Goal: Transaction & Acquisition: Purchase product/service

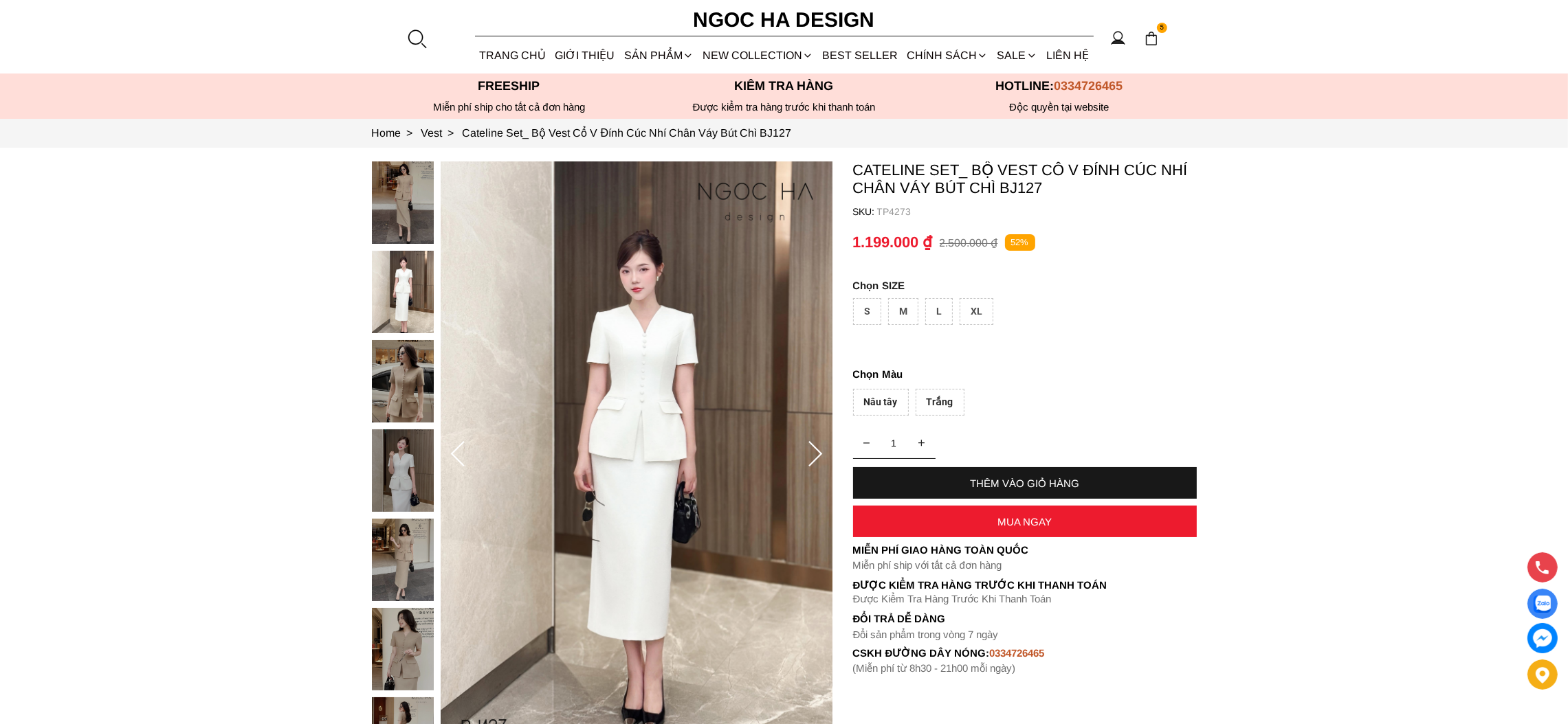
click at [867, 401] on div "Nâu tây" at bounding box center [880, 402] width 56 height 26
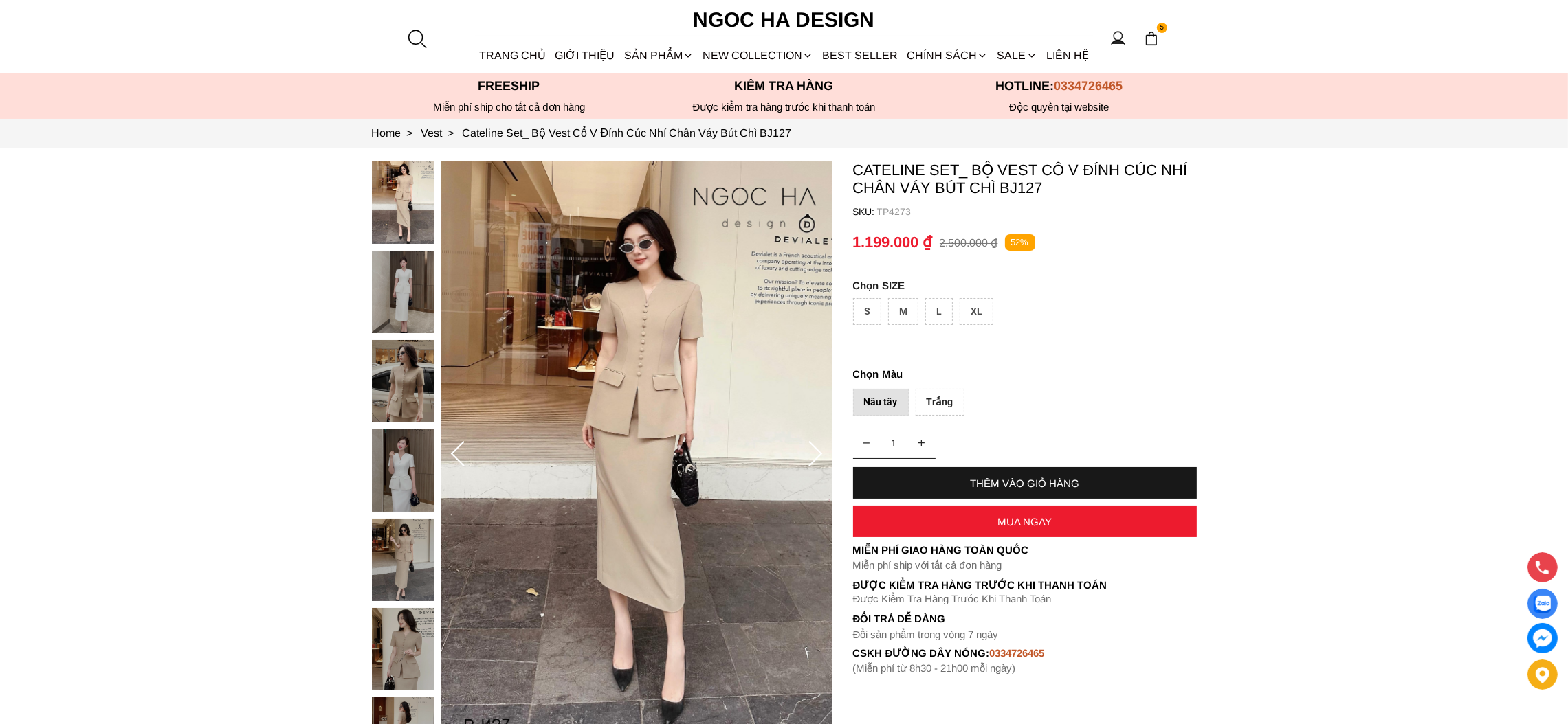
click at [936, 401] on div "Trắng" at bounding box center [940, 402] width 49 height 26
